Goal: Task Accomplishment & Management: Manage account settings

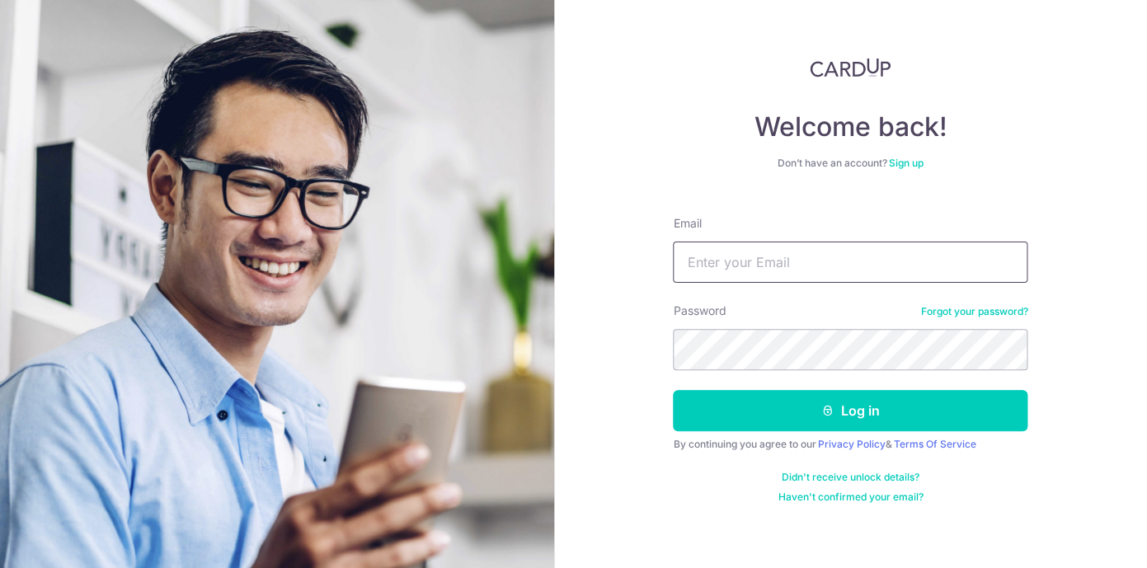
click at [845, 258] on input "Email" at bounding box center [850, 262] width 355 height 41
type input "[PERSON_NAME][EMAIL_ADDRESS][PERSON_NAME][DOMAIN_NAME]"
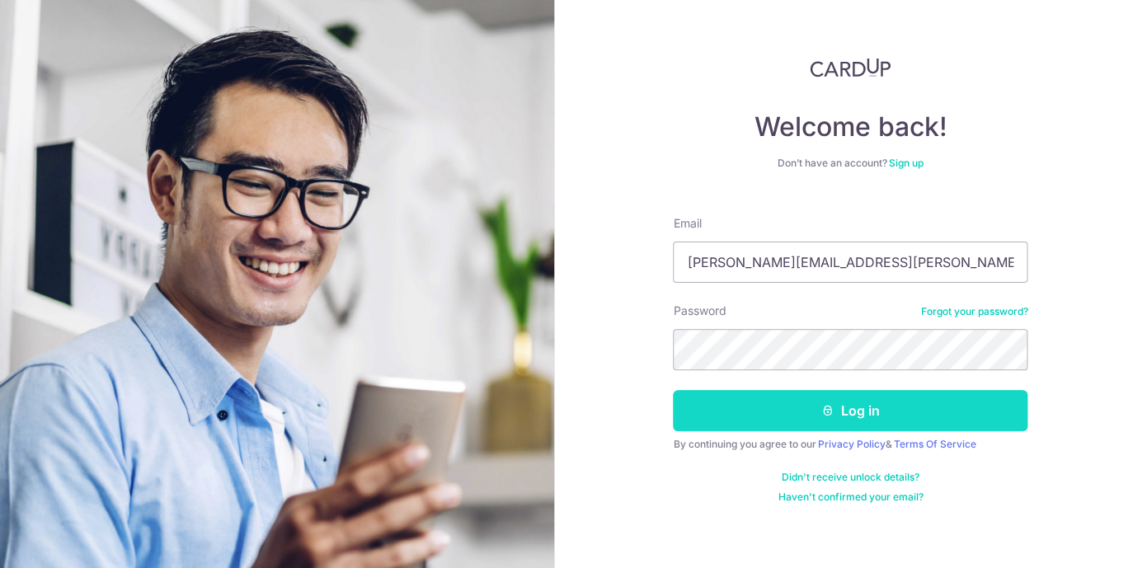
click at [886, 415] on button "Log in" at bounding box center [850, 410] width 355 height 41
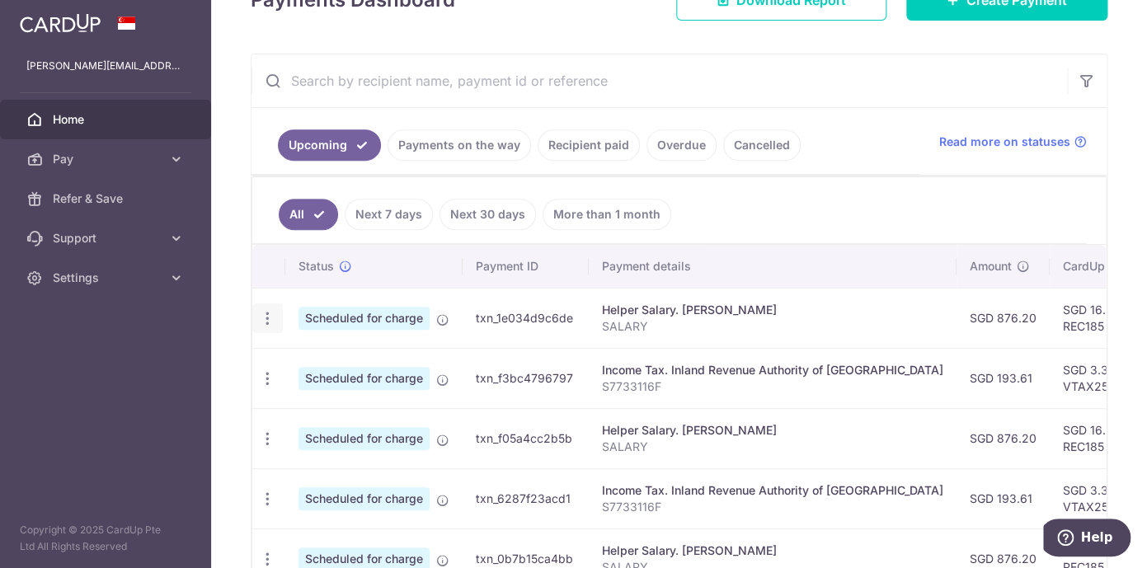
click at [270, 318] on icon "button" at bounding box center [267, 318] width 17 height 17
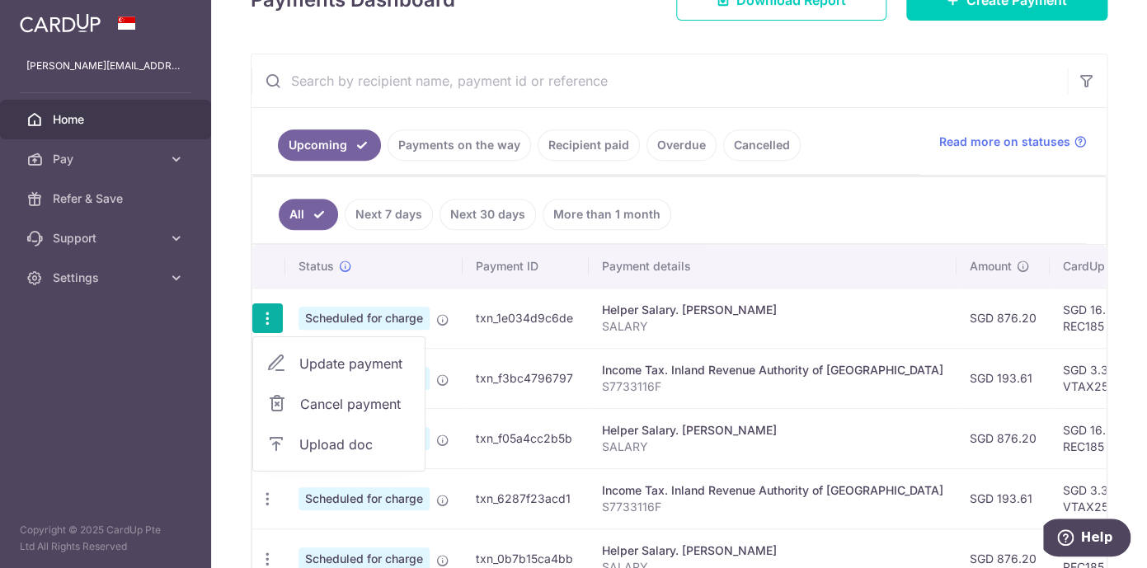
click at [322, 359] on span "Update payment" at bounding box center [355, 364] width 112 height 20
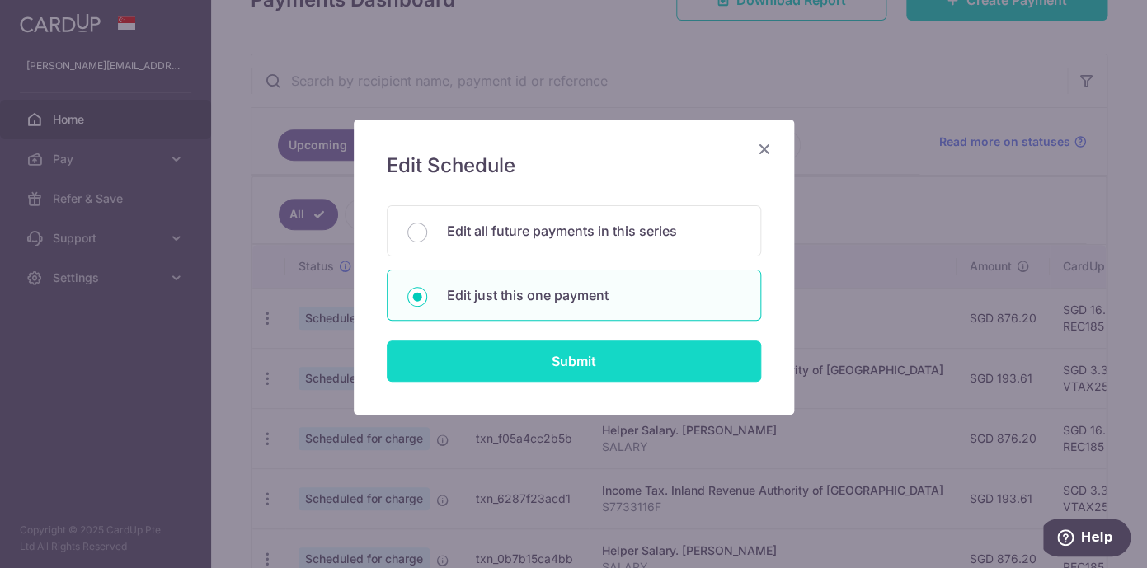
click at [555, 365] on input "Submit" at bounding box center [574, 361] width 374 height 41
radio input "true"
type input "876.20"
type input "17/10/2025"
type input "SALARY"
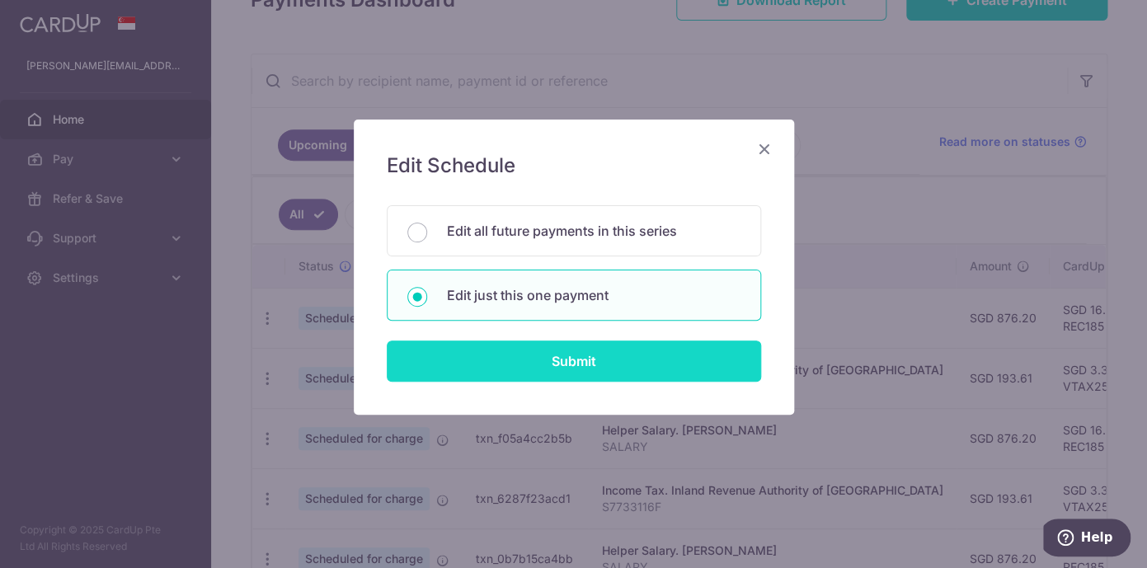
type input "REC185"
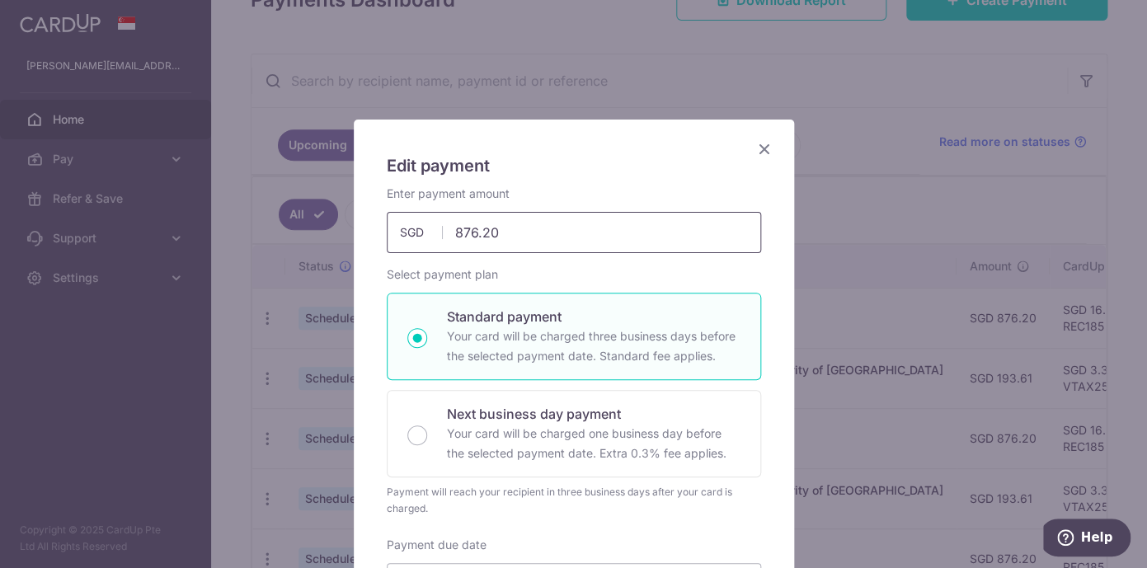
click at [567, 229] on input "876.20" at bounding box center [574, 232] width 374 height 41
type input "894.30"
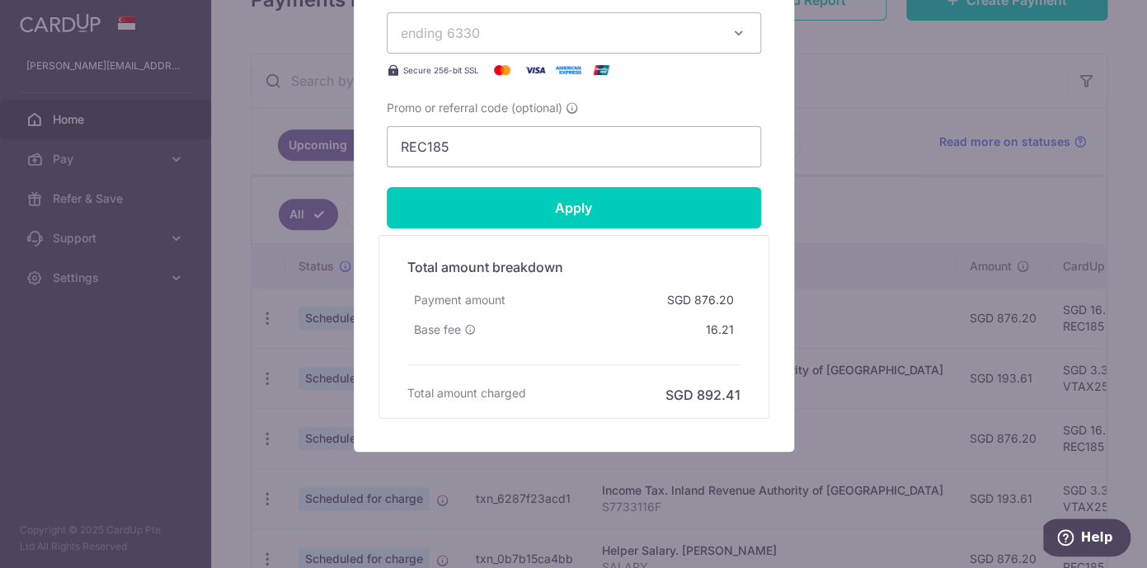
scroll to position [769, 0]
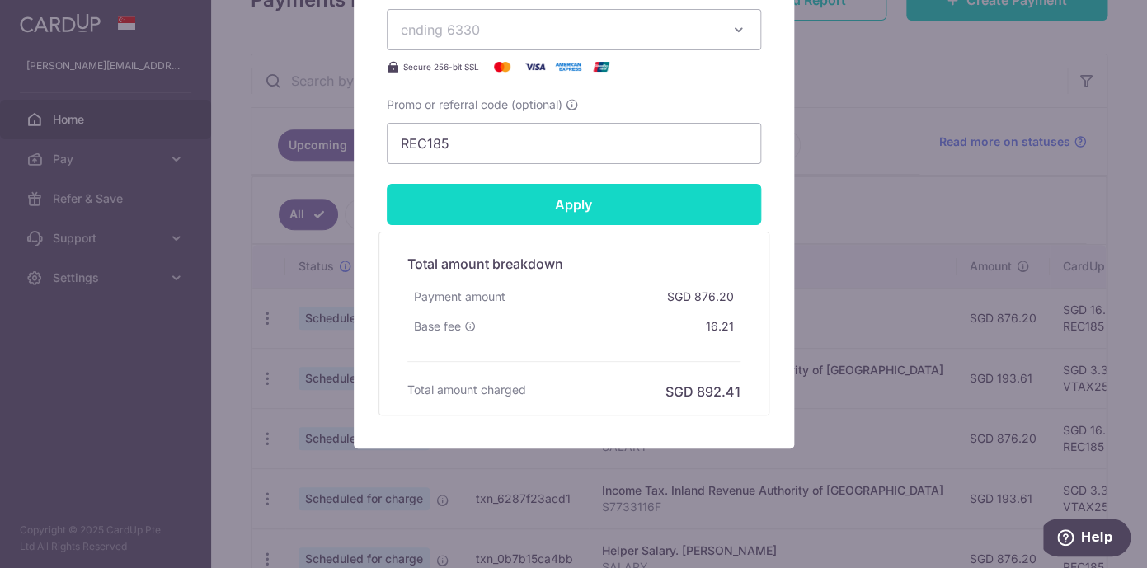
click at [595, 205] on input "Apply" at bounding box center [574, 204] width 374 height 41
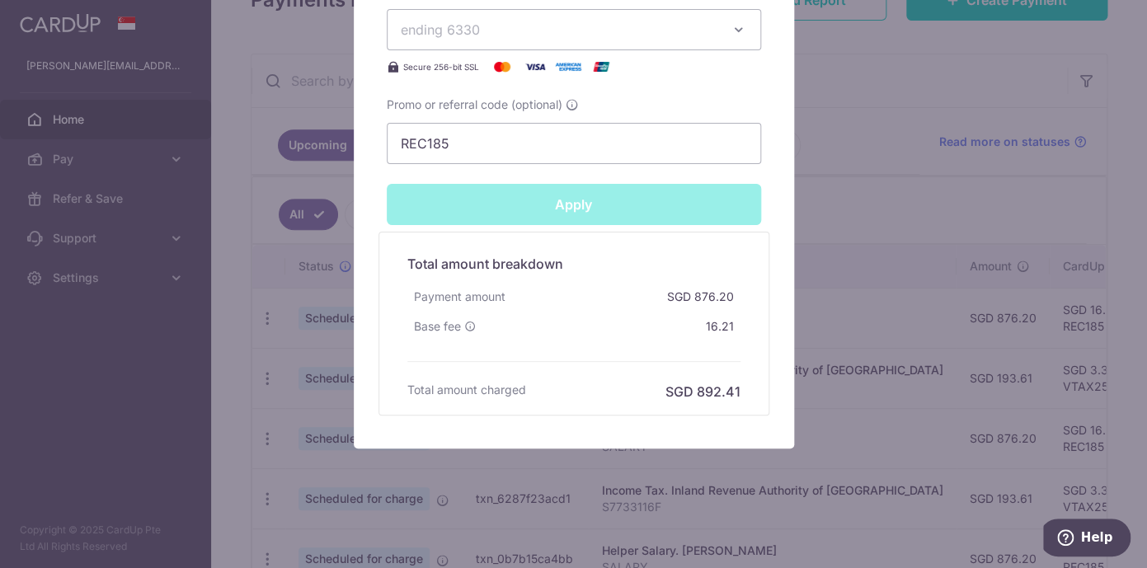
type input "Successfully Applied"
click at [595, 205] on div "Successfully Applied" at bounding box center [574, 204] width 394 height 41
click at [679, 379] on div "Total amount breakdown Payment amount SGD 894.30 Base fee SGD 16.54 Processing …" at bounding box center [574, 324] width 350 height 156
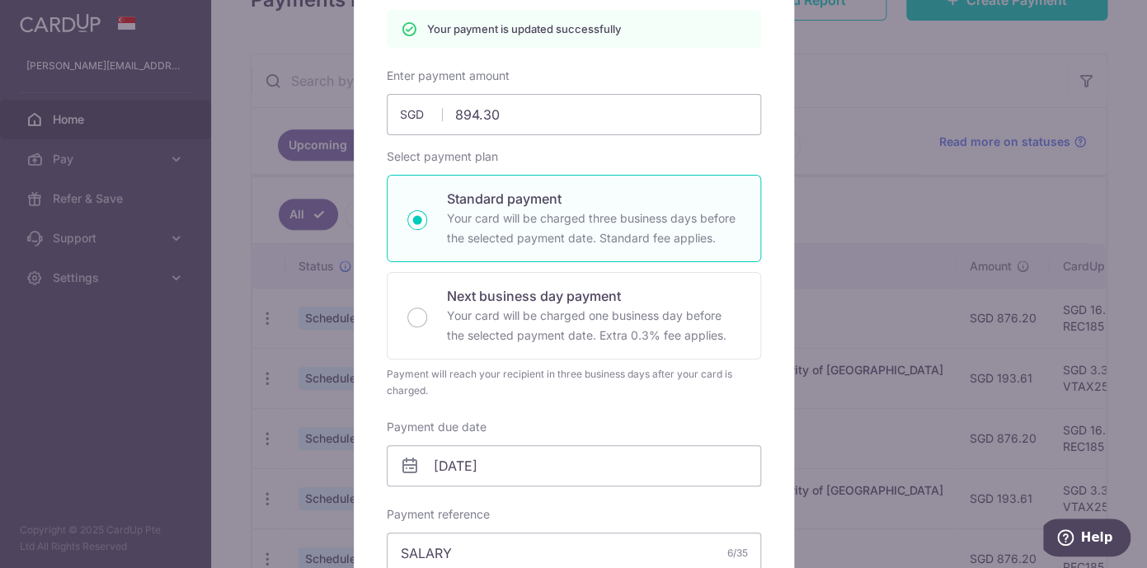
scroll to position [0, 0]
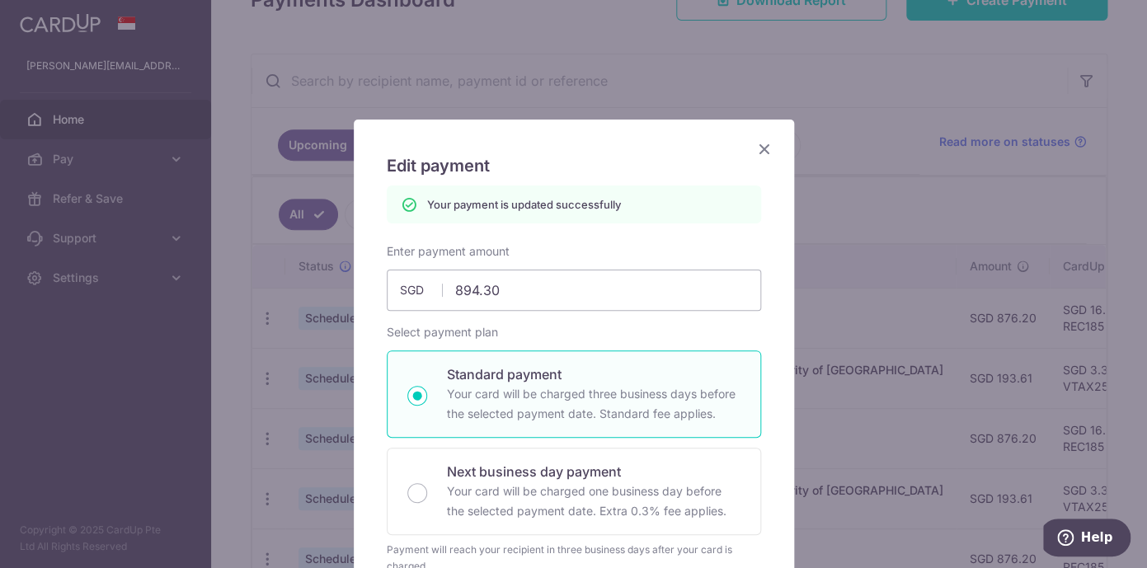
click at [760, 146] on icon "Close" at bounding box center [765, 149] width 20 height 21
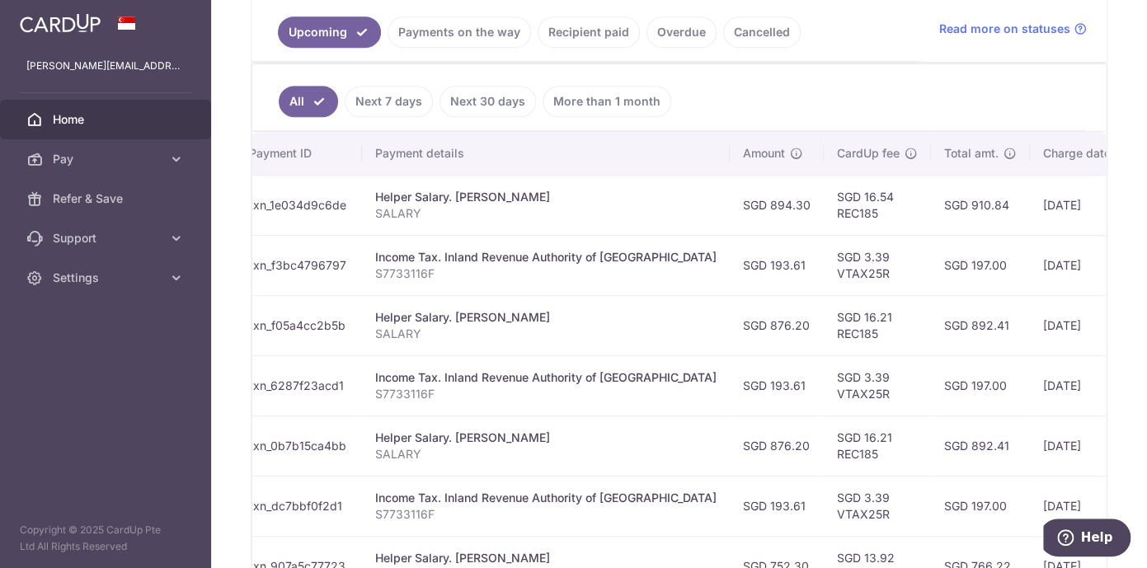
scroll to position [0, 80]
